Goal: Transaction & Acquisition: Purchase product/service

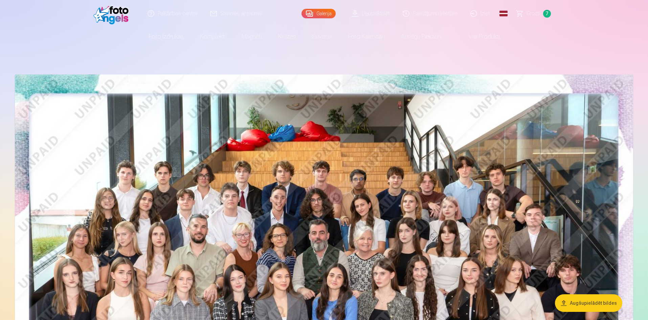
click at [519, 15] on link "Grozs 7" at bounding box center [533, 13] width 47 height 27
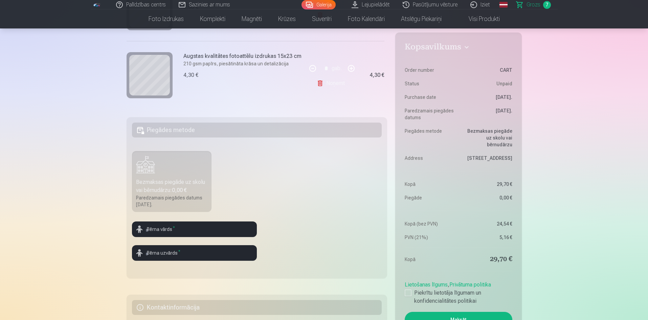
scroll to position [169, 0]
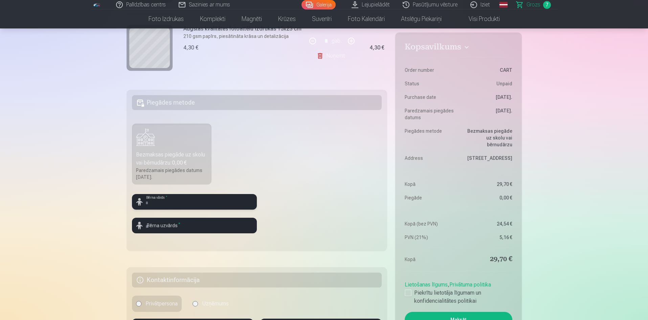
click at [159, 206] on input "text" at bounding box center [194, 202] width 125 height 16
type input "*******"
click at [201, 227] on input "text" at bounding box center [194, 226] width 125 height 16
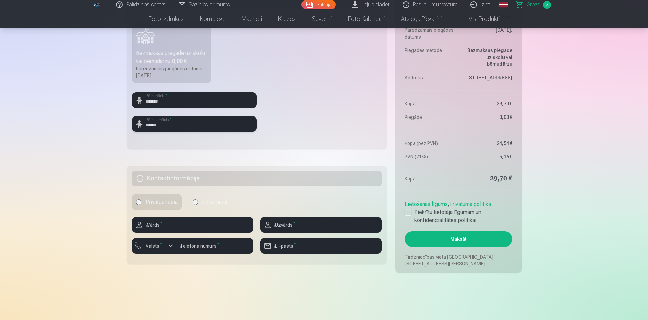
scroll to position [305, 0]
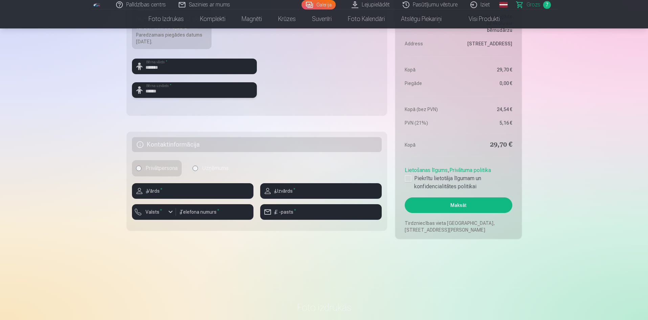
type input "******"
click at [199, 194] on input "text" at bounding box center [192, 191] width 121 height 16
type input "*"
type input "*******"
click at [296, 196] on input "text" at bounding box center [320, 191] width 121 height 16
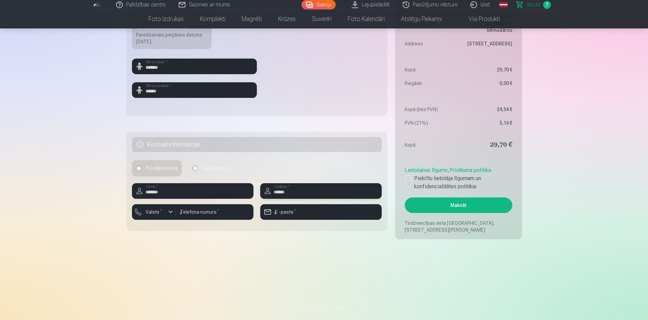
type input "******"
click at [226, 207] on input "number" at bounding box center [214, 212] width 77 height 16
click at [161, 210] on label "Valsts *" at bounding box center [154, 211] width 22 height 7
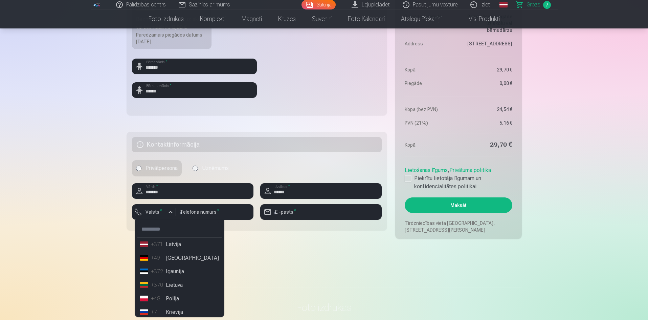
click at [166, 243] on li "+371 Latvija" at bounding box center [179, 245] width 84 height 14
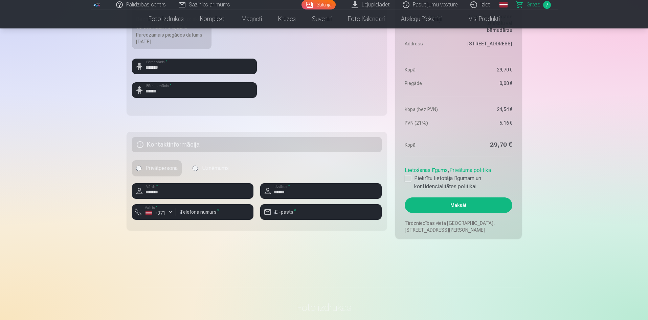
drag, startPoint x: 190, startPoint y: 220, endPoint x: 194, endPoint y: 216, distance: 5.7
click at [191, 220] on div at bounding box center [214, 222] width 77 height 5
click at [194, 216] on input "number" at bounding box center [214, 212] width 77 height 16
type input "********"
click at [299, 213] on input "email" at bounding box center [320, 212] width 121 height 16
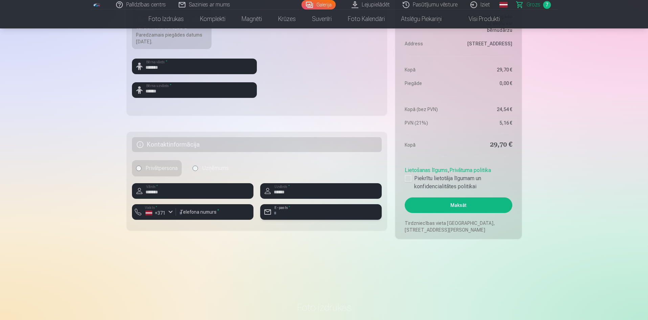
click at [299, 213] on input "email" at bounding box center [320, 212] width 121 height 16
type input "**********"
click at [286, 242] on main "Jūsu iepirkumu grozs Kopsavilkums Order number CART Status Unpaid Purchase date…" at bounding box center [324, 6] width 395 height 530
click at [405, 179] on div at bounding box center [408, 178] width 7 height 7
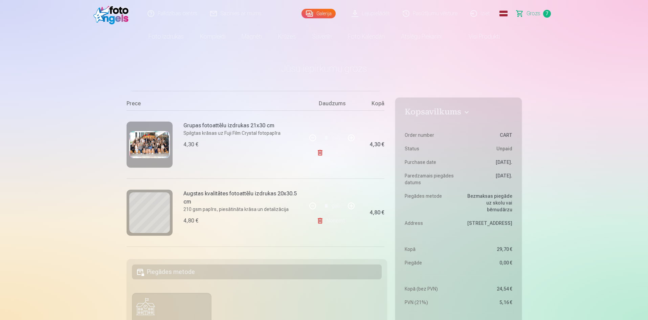
scroll to position [68, 0]
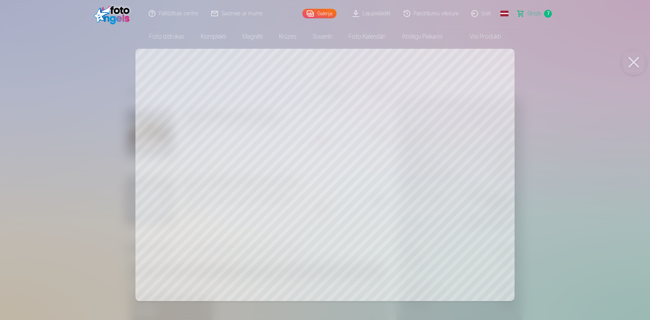
click at [640, 58] on button at bounding box center [633, 62] width 27 height 27
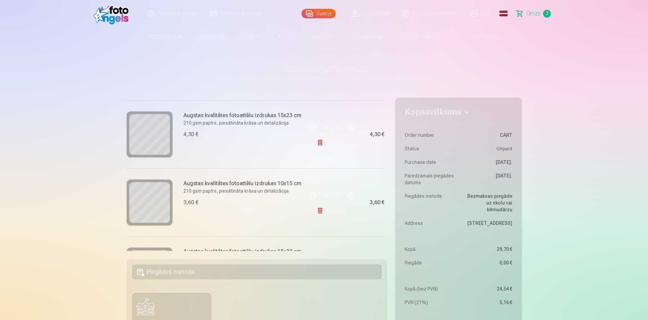
scroll to position [372, 0]
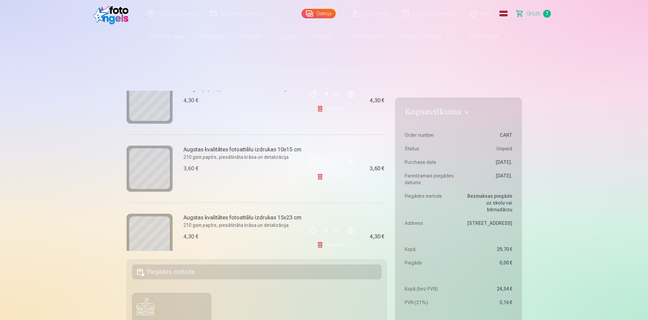
click at [173, 168] on div "Augstas kvalitātes fotoattēlu izdrukas 10x15 cm 210 gsm papīrs, piesātināta krā…" at bounding box center [217, 168] width 180 height 68
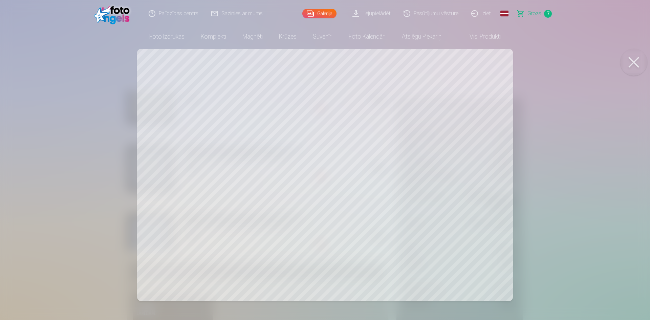
click at [624, 62] on button at bounding box center [633, 62] width 27 height 27
click at [622, 59] on button at bounding box center [633, 62] width 27 height 27
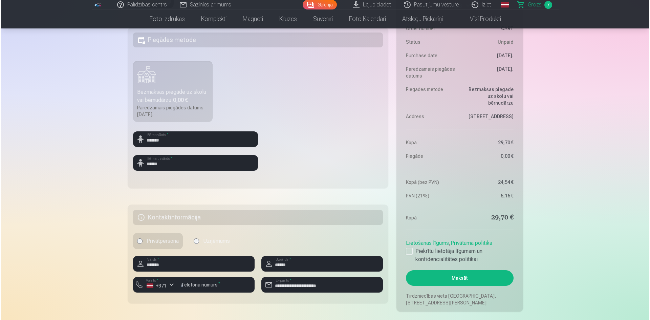
scroll to position [237, 0]
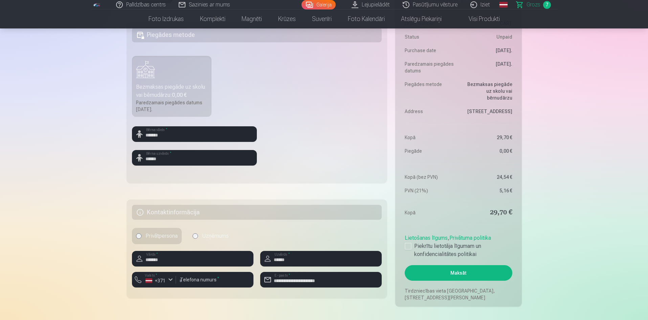
click at [437, 273] on button "Maksāt" at bounding box center [458, 273] width 107 height 16
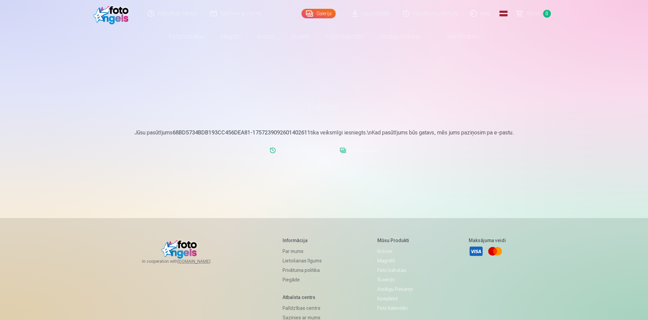
click at [364, 149] on link "Lejupielādēt" at bounding box center [359, 150] width 44 height 14
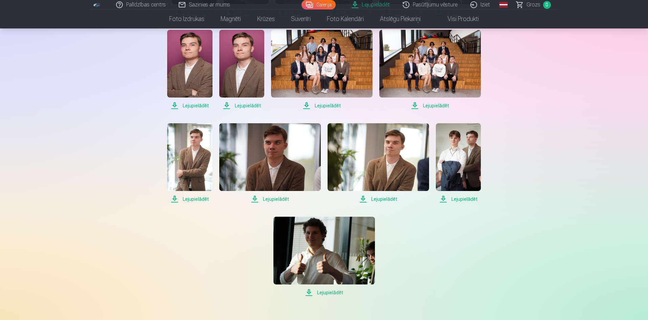
scroll to position [237, 0]
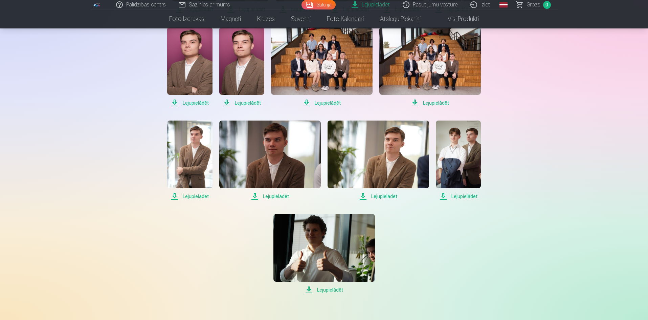
click at [469, 193] on span "Lejupielādēt" at bounding box center [458, 196] width 45 height 8
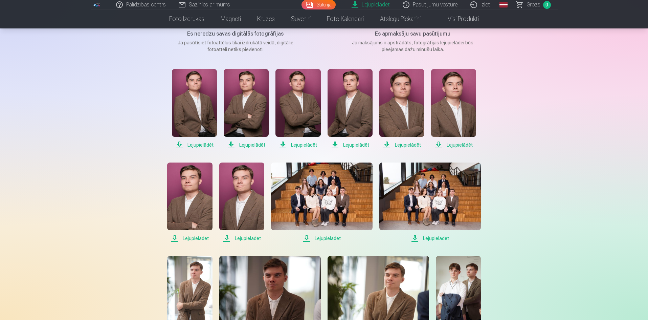
scroll to position [0, 0]
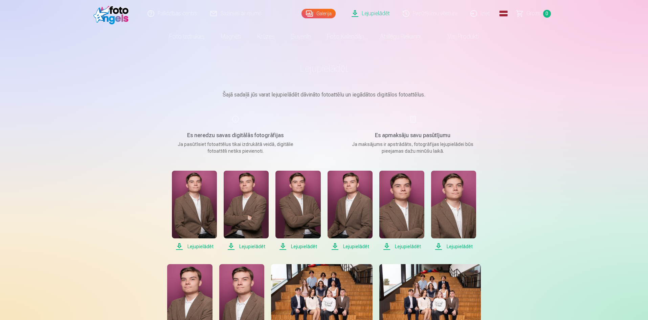
click at [418, 14] on link "Pasūtījumu vēsture" at bounding box center [431, 13] width 68 height 27
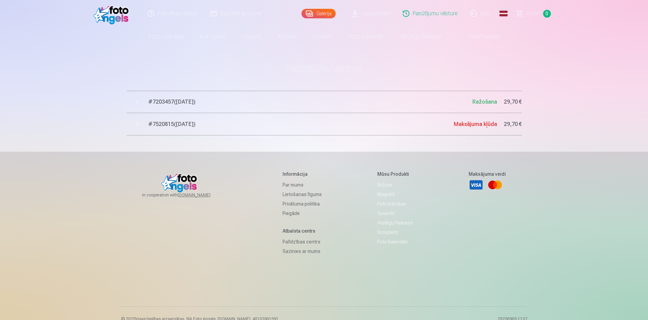
click at [176, 102] on span "# 7203457 ( [DATE] )" at bounding box center [310, 102] width 324 height 8
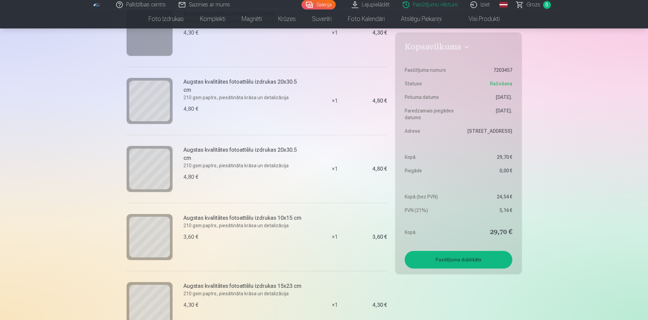
scroll to position [135, 0]
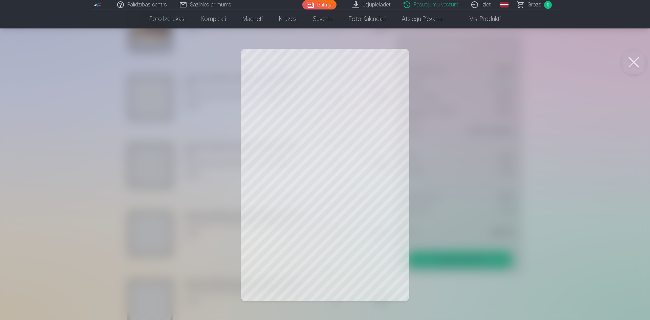
click at [288, 140] on div at bounding box center [325, 160] width 650 height 320
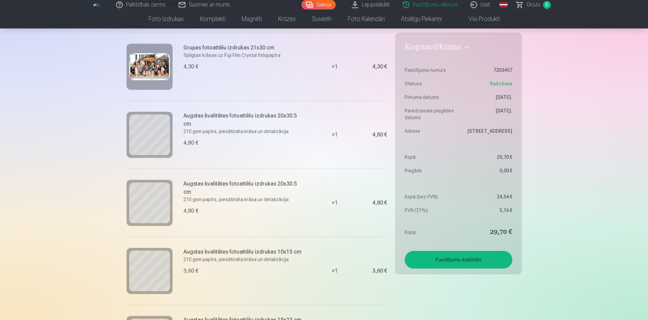
scroll to position [0, 0]
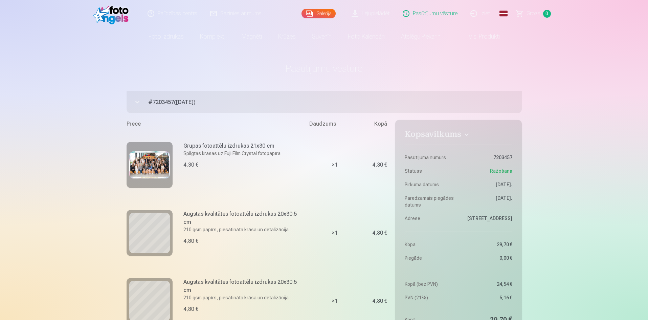
click at [382, 16] on link "Lejupielādēt" at bounding box center [370, 13] width 51 height 27
